Goal: Information Seeking & Learning: Learn about a topic

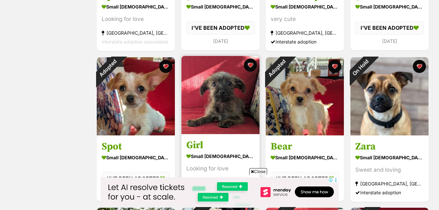
click at [205, 94] on img at bounding box center [220, 95] width 78 height 78
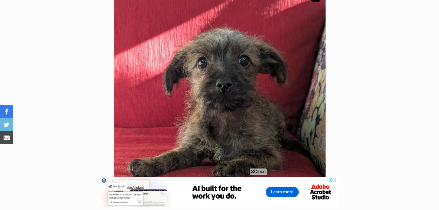
scroll to position [147, 0]
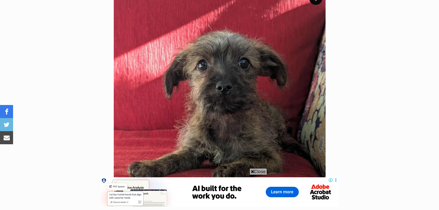
click at [261, 171] on span "Close" at bounding box center [259, 171] width 18 height 7
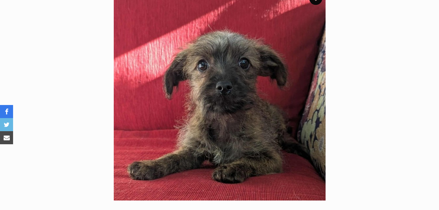
click at [261, 171] on img at bounding box center [220, 95] width 212 height 212
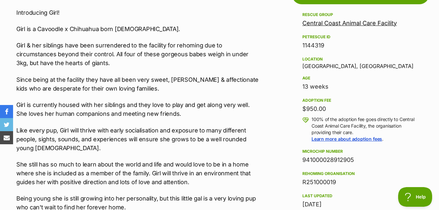
scroll to position [390, 0]
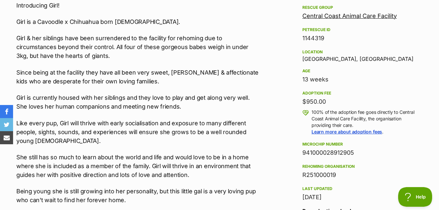
click at [380, 19] on div "Central Coast Animal Care Facility" at bounding box center [360, 15] width 116 height 9
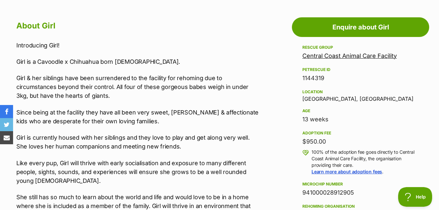
click at [384, 56] on link "Central Coast Animal Care Facility" at bounding box center [349, 55] width 95 height 7
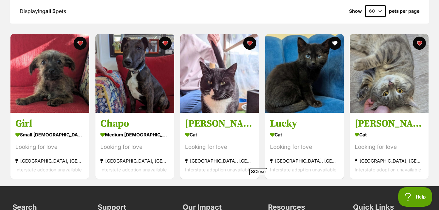
scroll to position [651, 0]
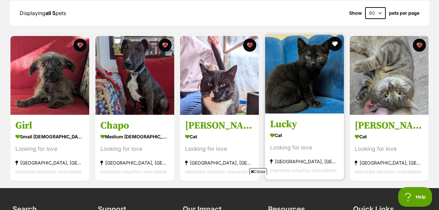
click at [336, 37] on button "favourite" at bounding box center [334, 44] width 14 height 14
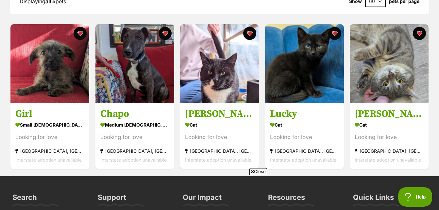
scroll to position [0, 0]
click at [259, 173] on span "Close" at bounding box center [259, 171] width 18 height 7
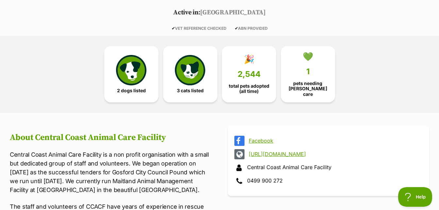
scroll to position [95, 0]
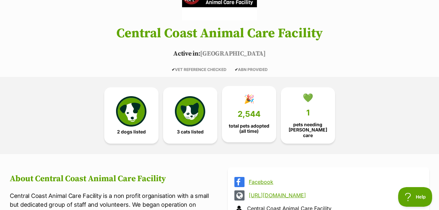
click at [242, 115] on span "2,544" at bounding box center [249, 114] width 23 height 9
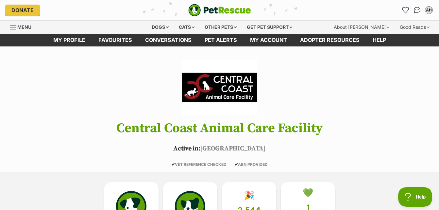
click at [11, 27] on span "Menu" at bounding box center [13, 27] width 6 height 1
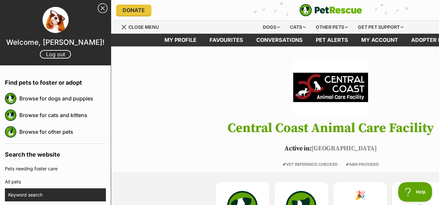
click at [40, 194] on link "Keyword search" at bounding box center [57, 194] width 98 height 13
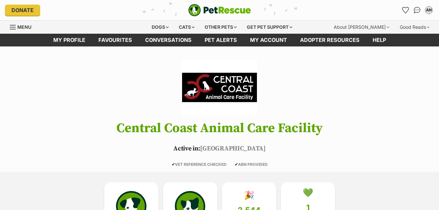
click at [13, 27] on span "Menu" at bounding box center [13, 27] width 6 height 1
click at [12, 26] on div "Menu" at bounding box center [13, 27] width 7 height 5
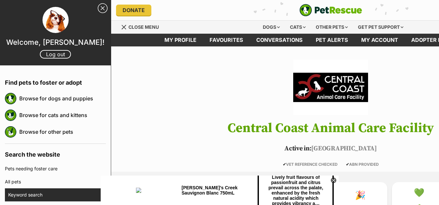
click at [61, 190] on link "Keyword search" at bounding box center [57, 194] width 98 height 13
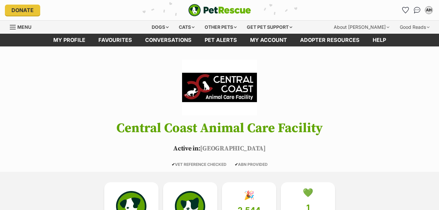
click at [15, 26] on div "Menu" at bounding box center [13, 27] width 7 height 5
click at [12, 27] on span "Menu" at bounding box center [13, 27] width 6 height 1
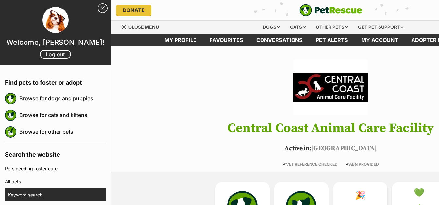
click at [25, 194] on link "Keyword search" at bounding box center [57, 194] width 98 height 13
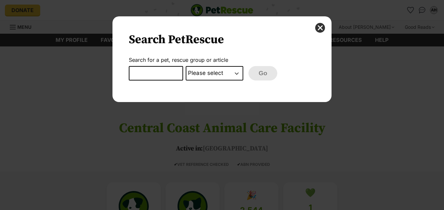
click at [142, 73] on input "Dialog Window - Close (Press escape to close)" at bounding box center [156, 73] width 54 height 14
